Goal: Find specific page/section: Find specific page/section

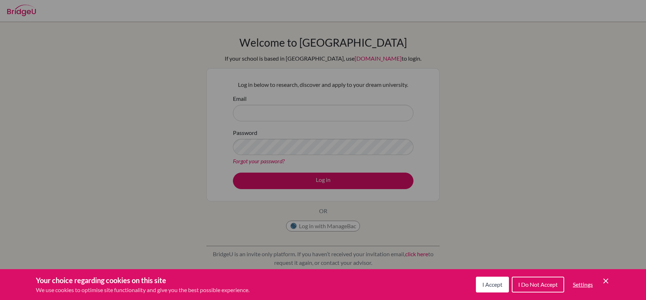
click at [492, 285] on span "I Accept" at bounding box center [492, 284] width 20 height 7
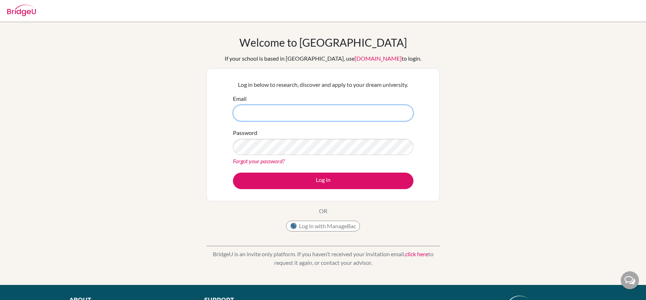
click at [320, 114] on input "Email" at bounding box center [323, 113] width 180 height 16
type input "jonathon.conlon@aobajapan.jp"
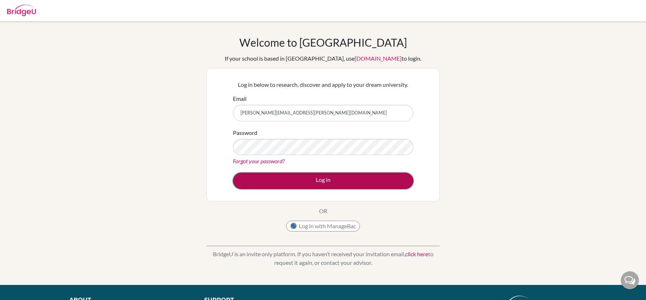
click at [321, 184] on button "Log in" at bounding box center [323, 181] width 180 height 16
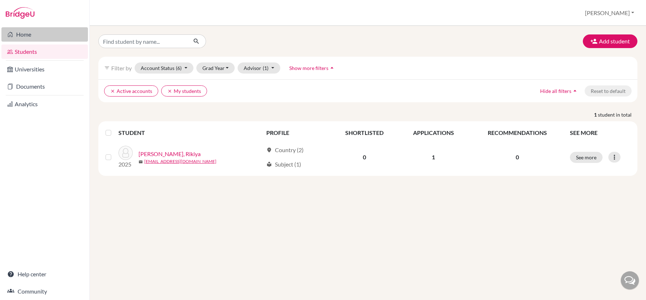
click at [35, 39] on link "Home" at bounding box center [44, 34] width 86 height 14
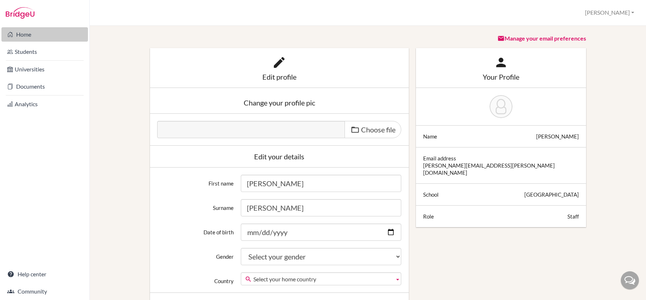
click at [28, 34] on link "Home" at bounding box center [44, 34] width 86 height 14
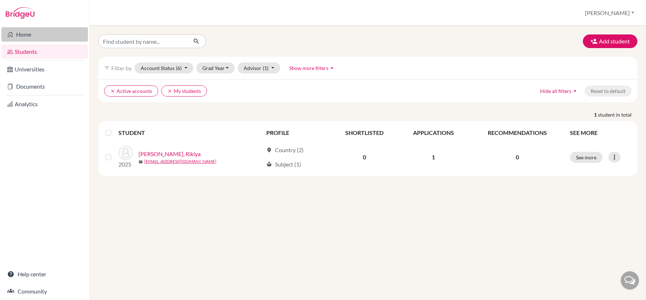
click at [58, 33] on link "Home" at bounding box center [44, 34] width 86 height 14
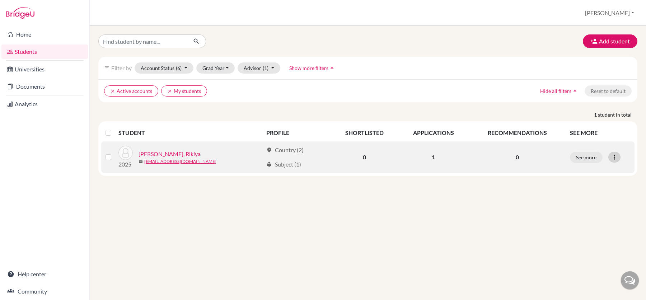
click at [616, 160] on icon at bounding box center [613, 156] width 7 height 7
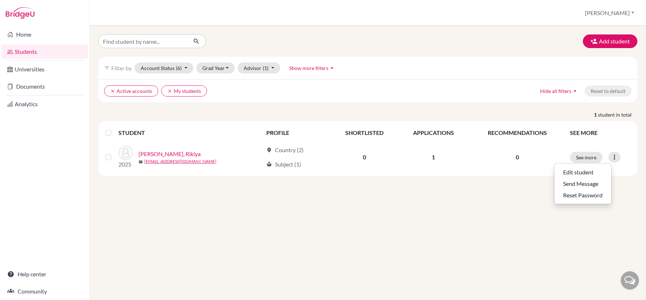
click at [452, 200] on div "Add student filter_list Filter by Account Status (6) Active accounts done Archi…" at bounding box center [368, 163] width 556 height 274
